Goal: Check status: Check status

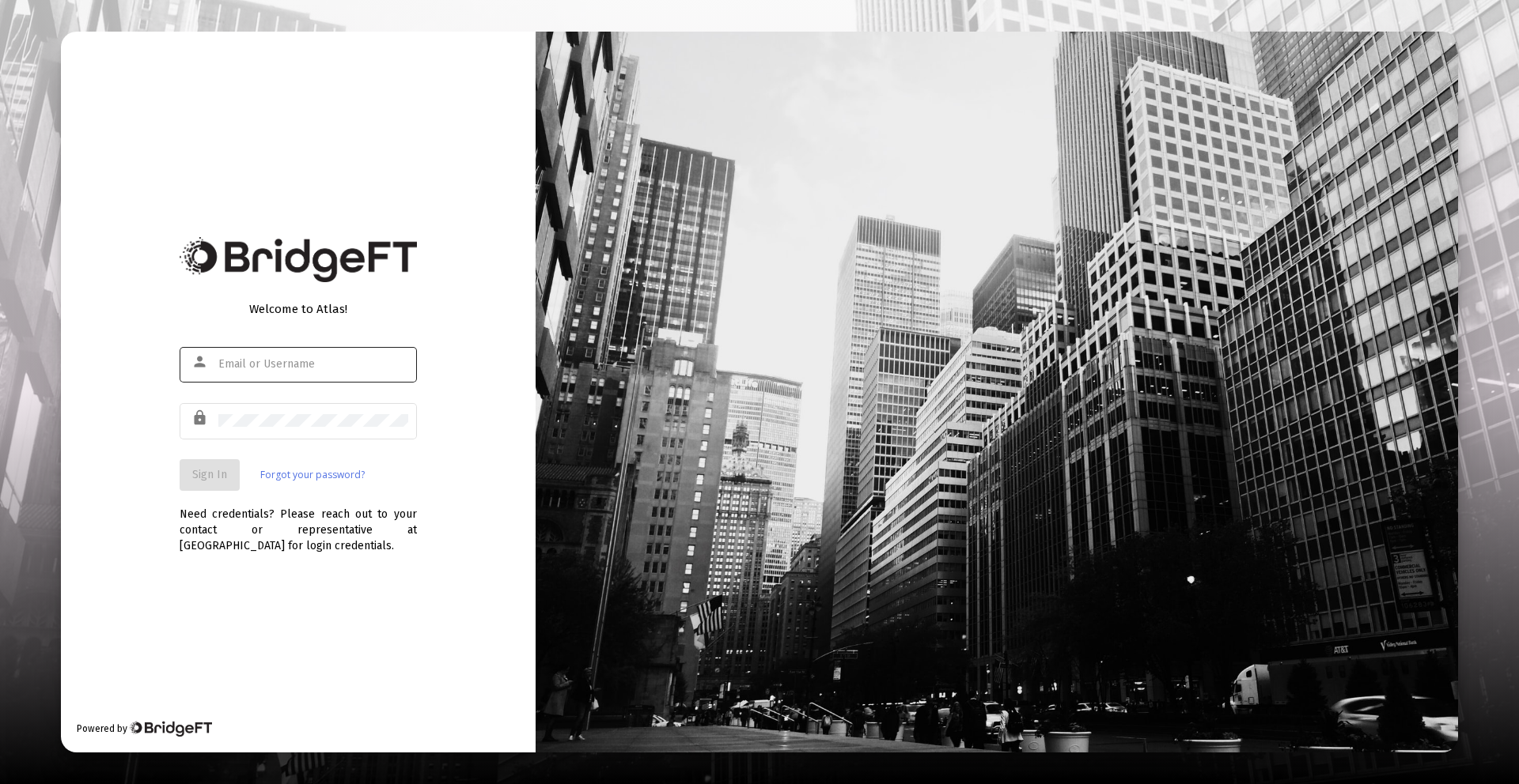
click at [298, 354] on div at bounding box center [314, 364] width 190 height 39
click at [297, 362] on input "text" at bounding box center [314, 364] width 190 height 13
type input "[PERSON_NAME][EMAIL_ADDRESS][DOMAIN_NAME]"
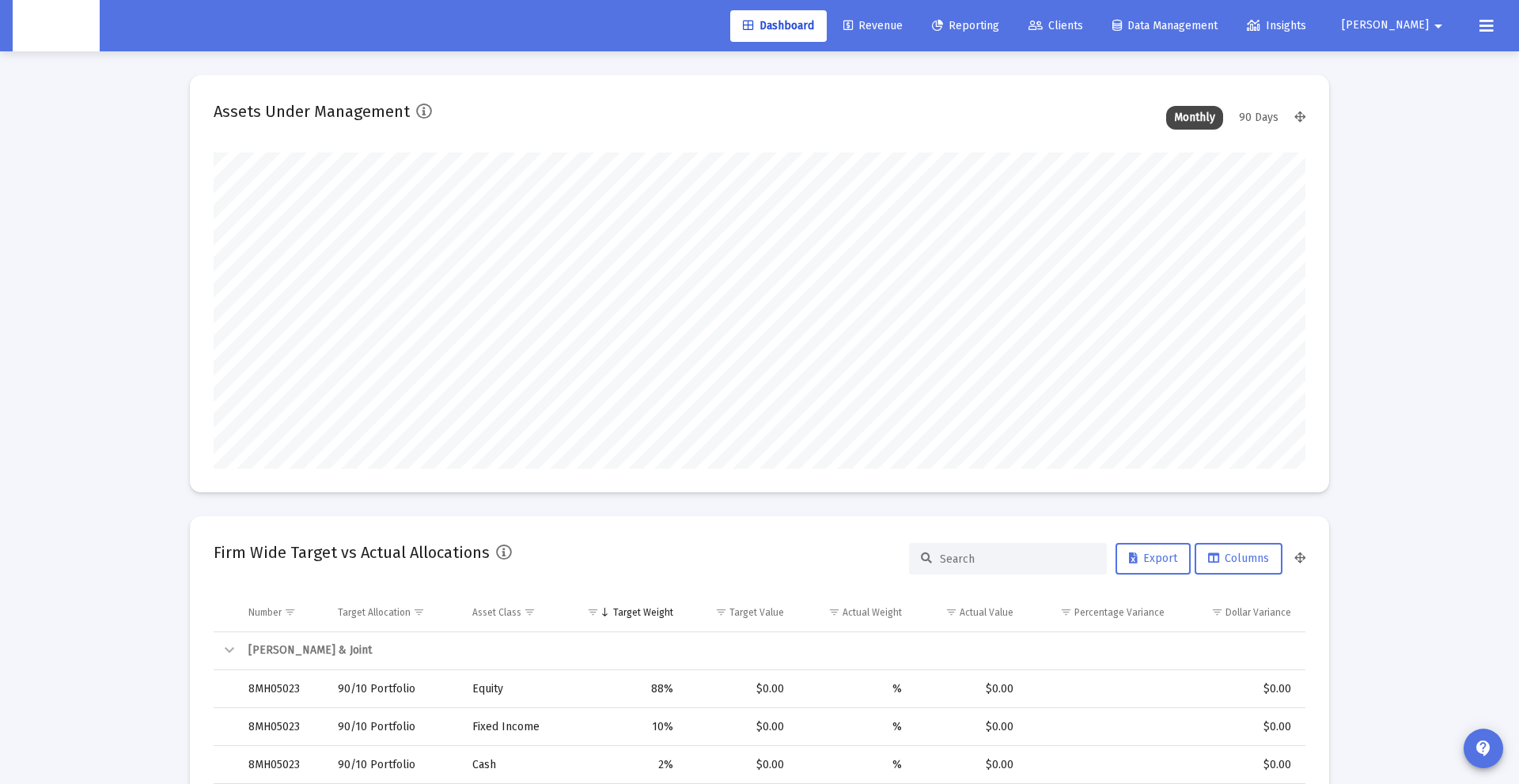
type input "[DATE]"
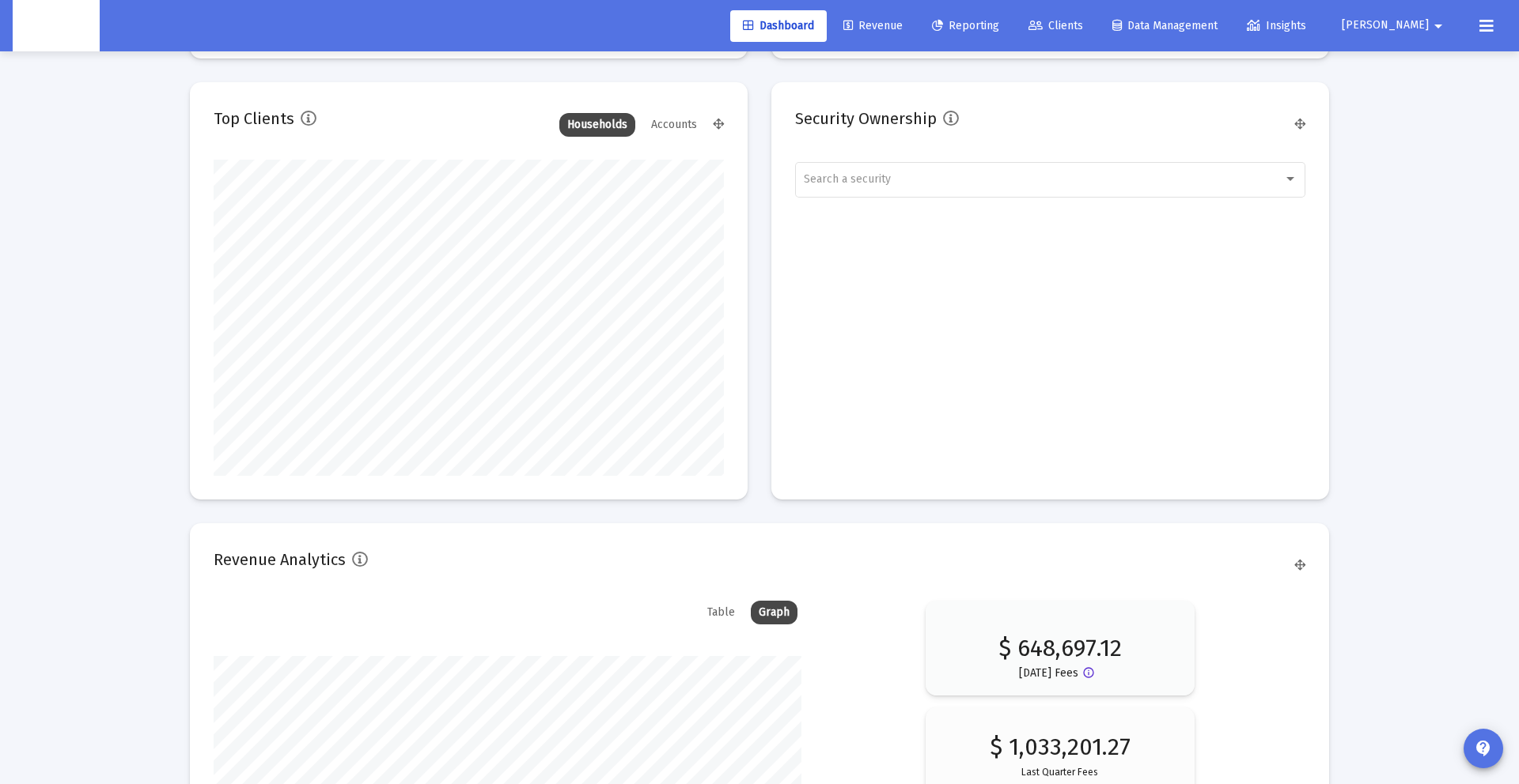
scroll to position [2397, 0]
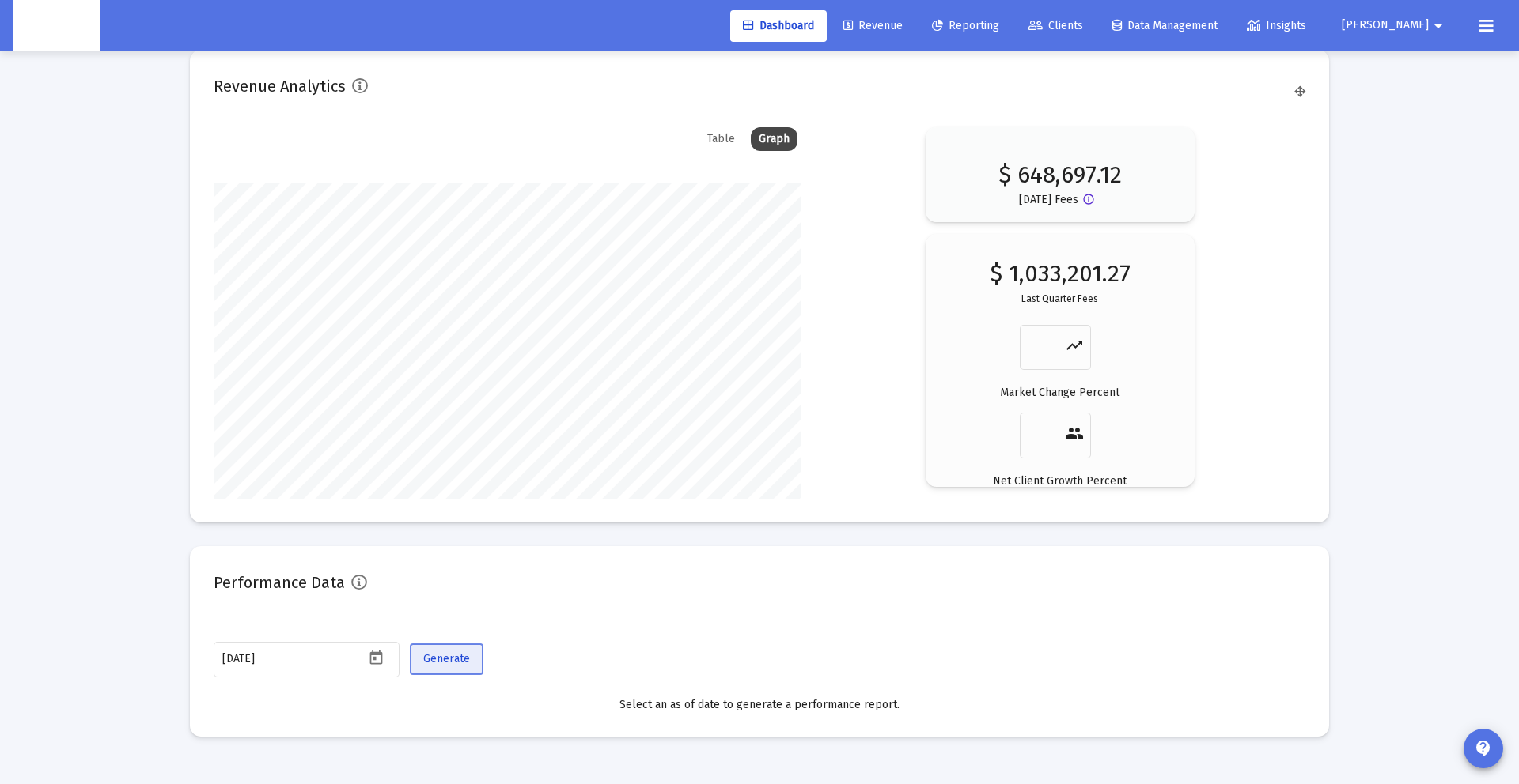
click at [466, 661] on span "Generate" at bounding box center [447, 659] width 47 height 14
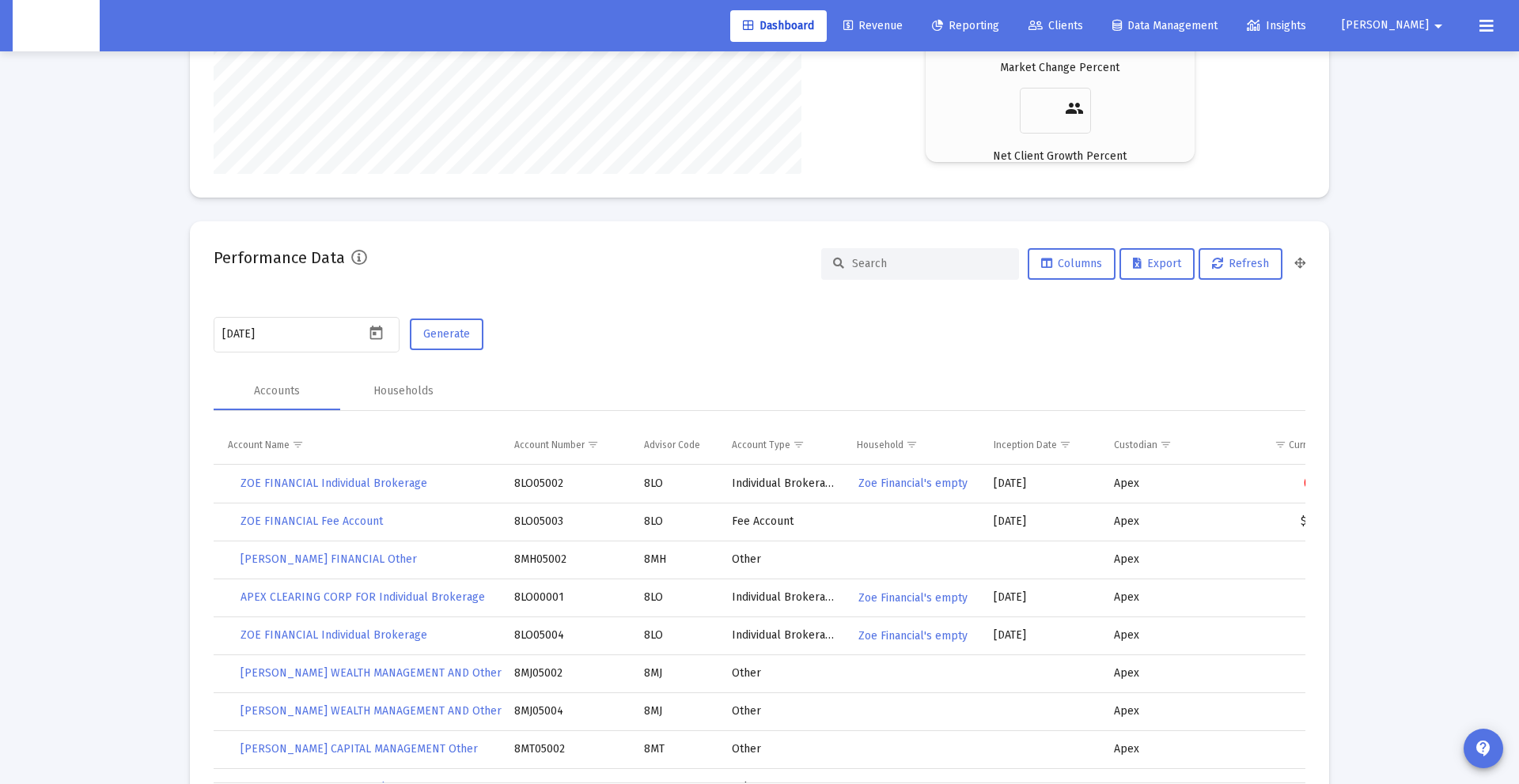
scroll to position [2831, 0]
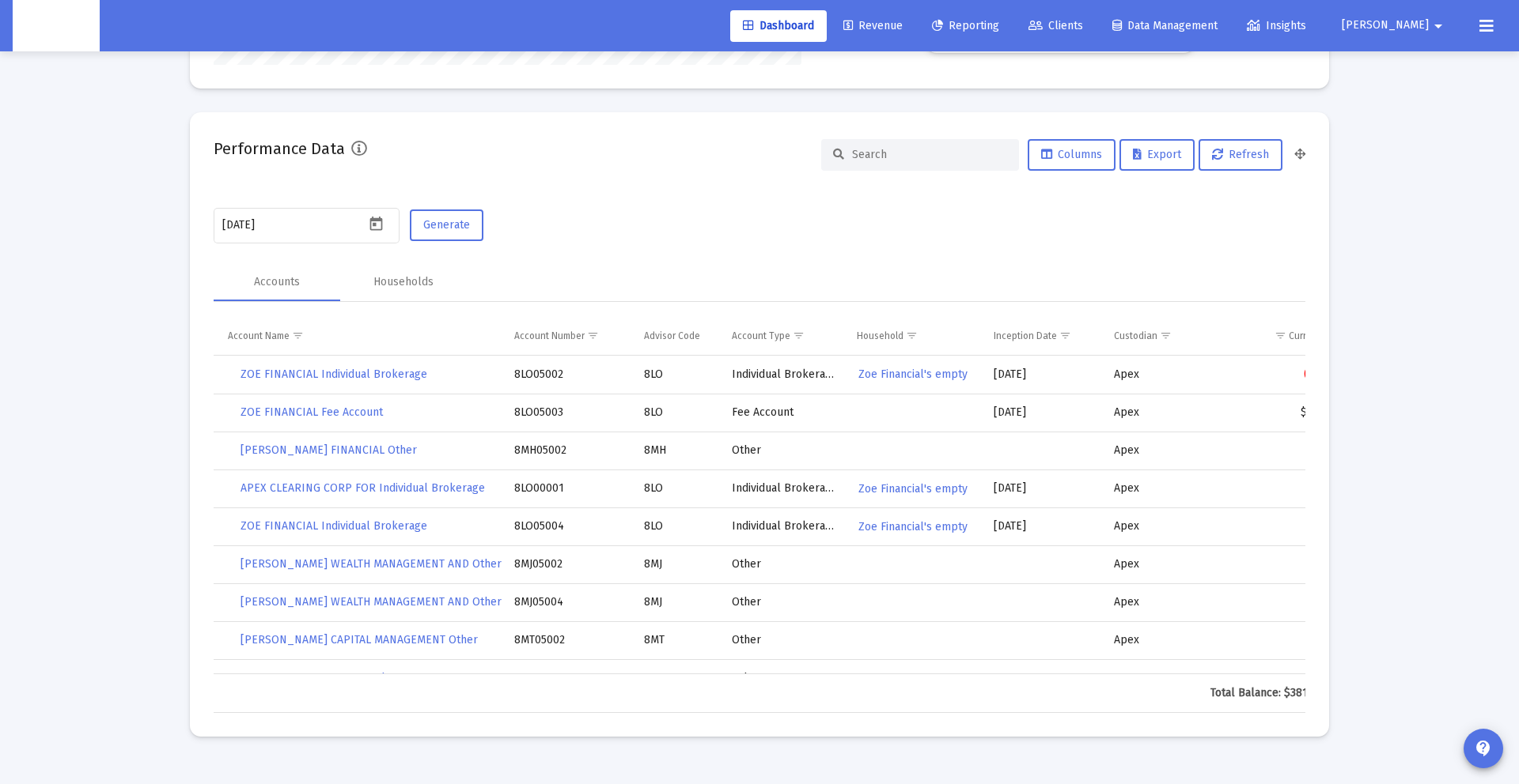
click at [928, 151] on input at bounding box center [929, 154] width 155 height 14
paste input "4QN05071"
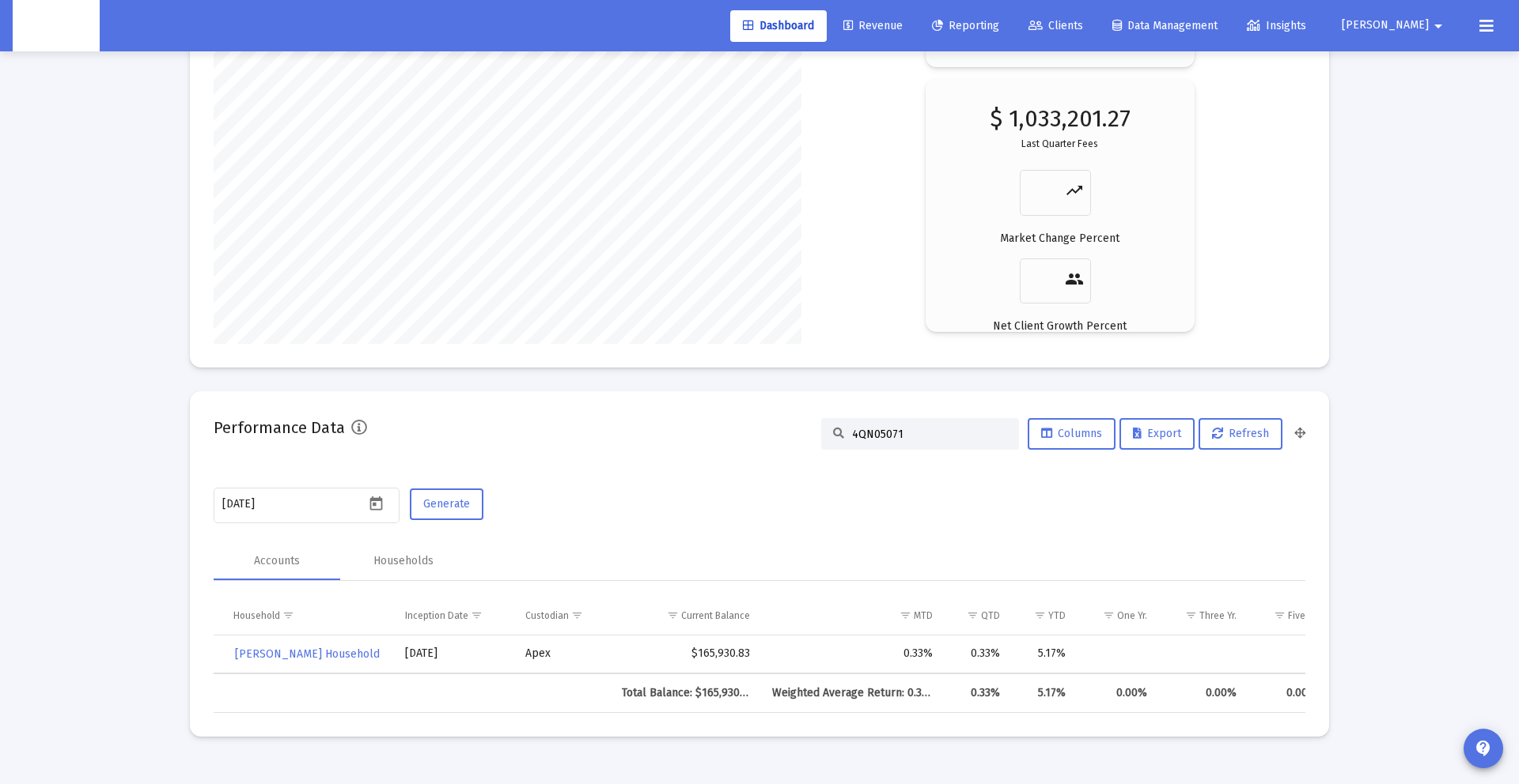
scroll to position [0, 637]
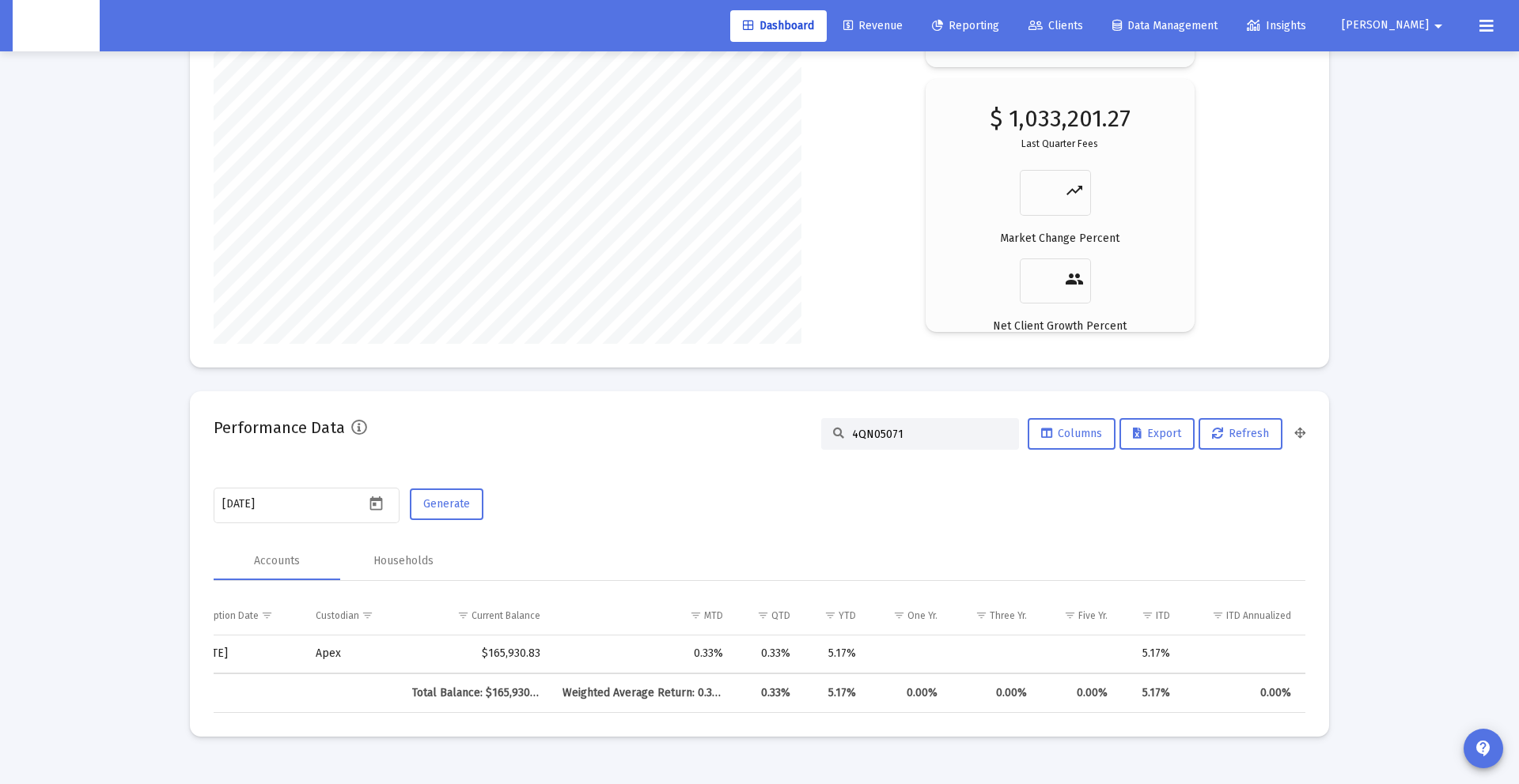
type input "4QN05071"
click at [1138, 433] on icon at bounding box center [1136, 434] width 8 height 11
